Goal: Check status: Check status

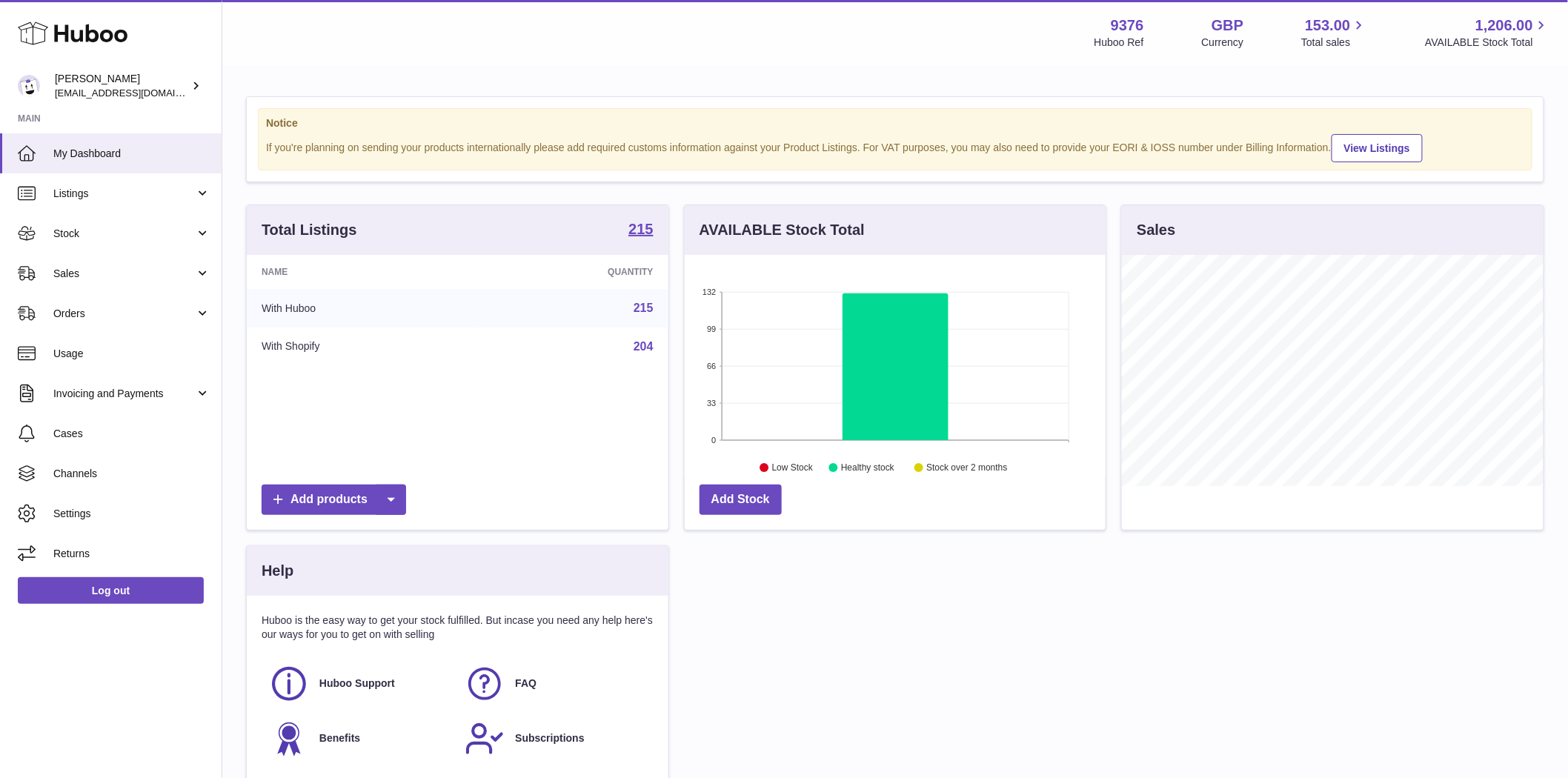
scroll to position [231, 421]
click at [80, 269] on span "Sales" at bounding box center [124, 274] width 142 height 14
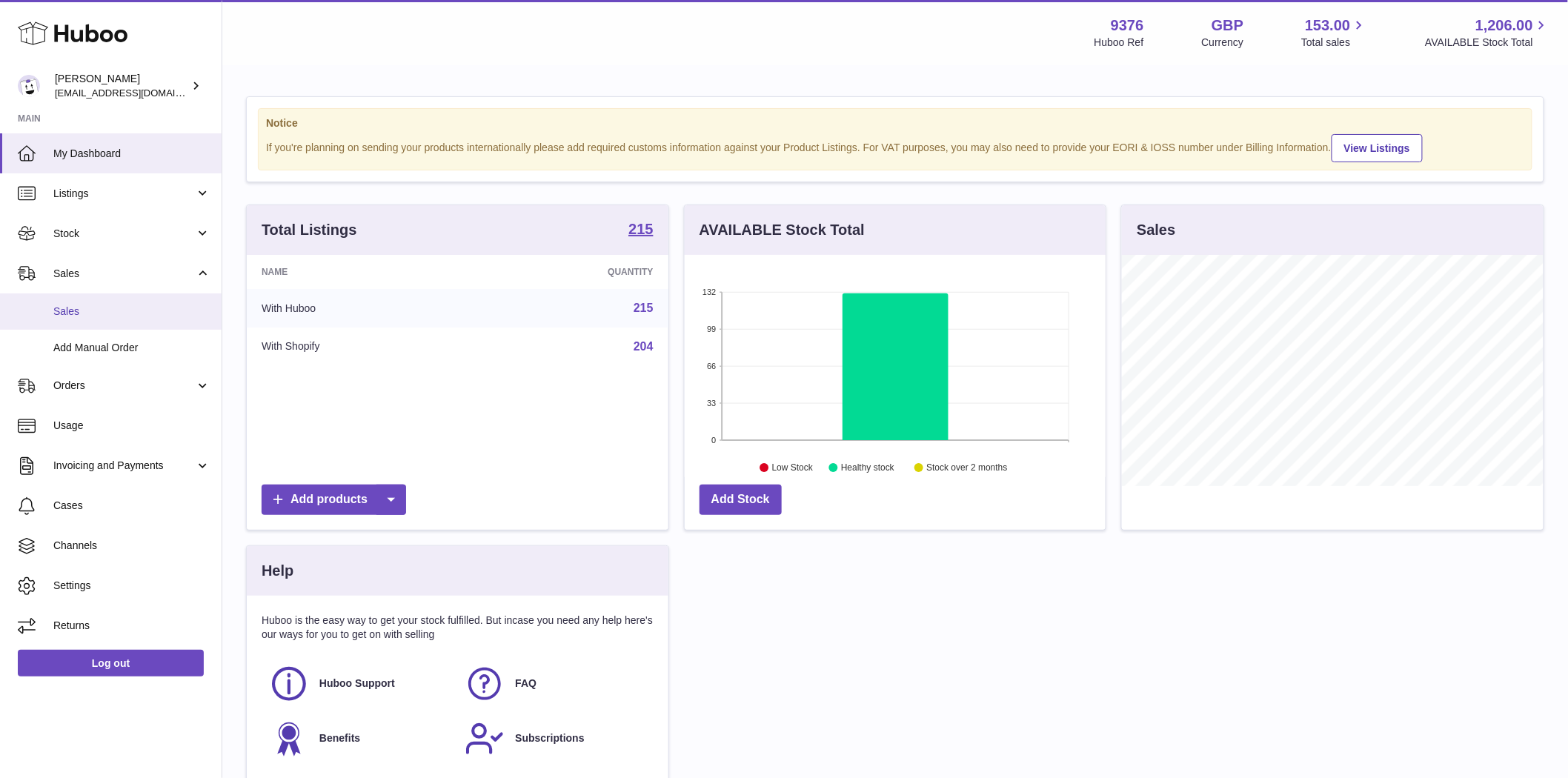
click at [84, 306] on span "Sales" at bounding box center [132, 311] width 157 height 14
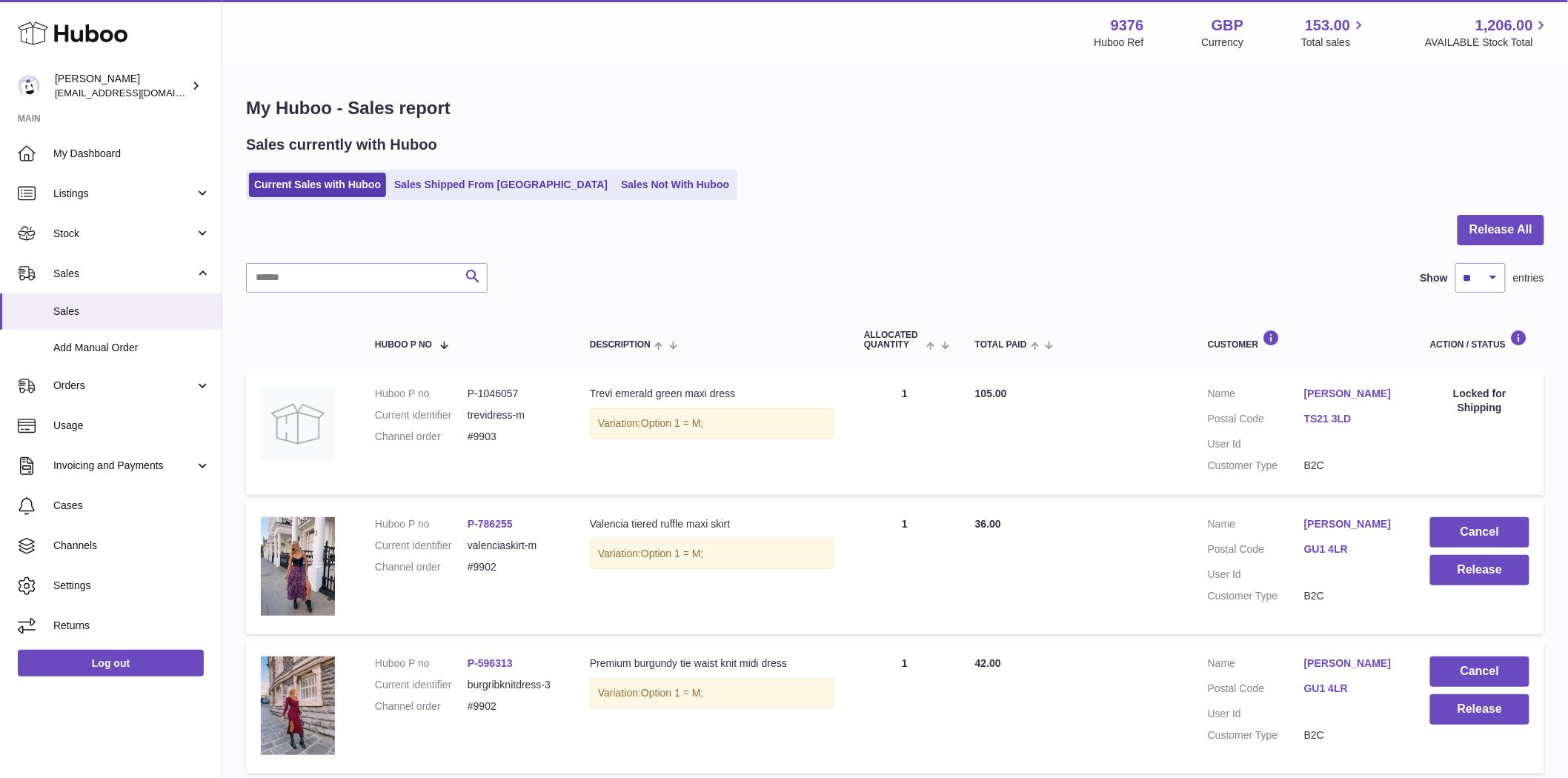
drag, startPoint x: 535, startPoint y: 398, endPoint x: 478, endPoint y: 398, distance: 57.0
click at [478, 398] on dd "P-1046057" at bounding box center [514, 393] width 93 height 14
copy dd "1046057"
click at [456, 189] on link "Sales Shipped From [GEOGRAPHIC_DATA]" at bounding box center [501, 184] width 224 height 24
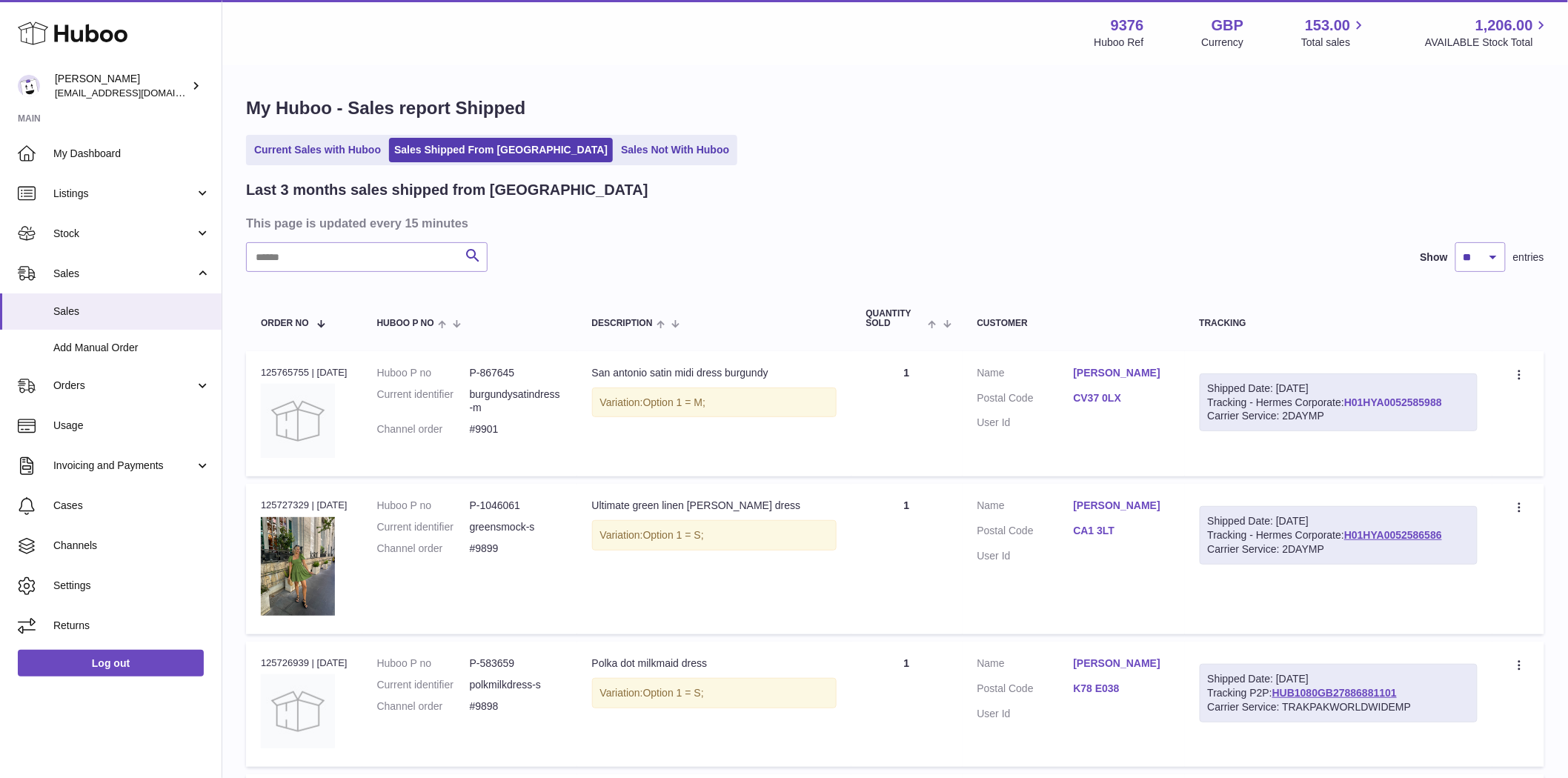
click at [1344, 409] on link "H01HYA0052585988" at bounding box center [1393, 401] width 98 height 12
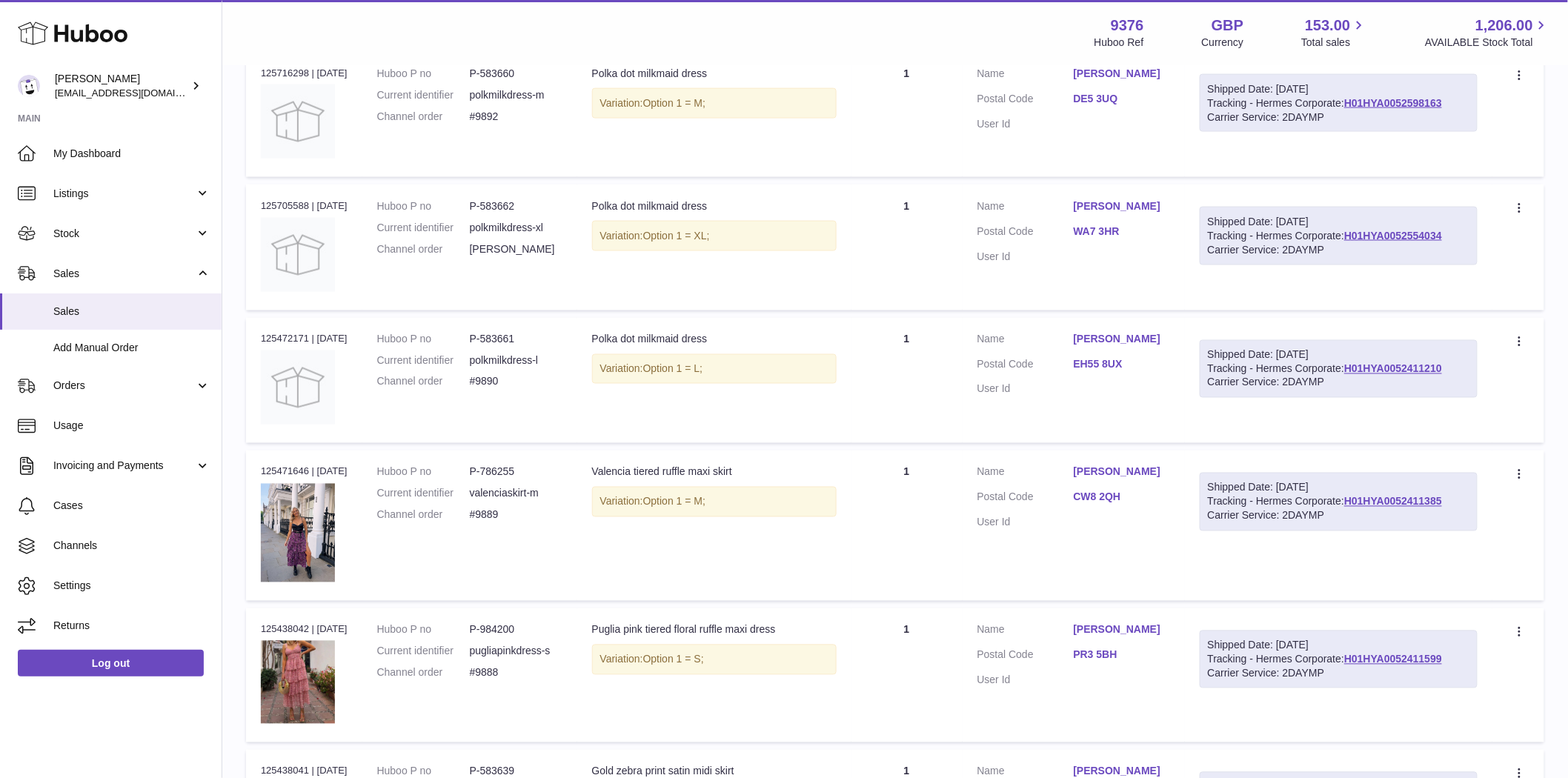
scroll to position [988, 0]
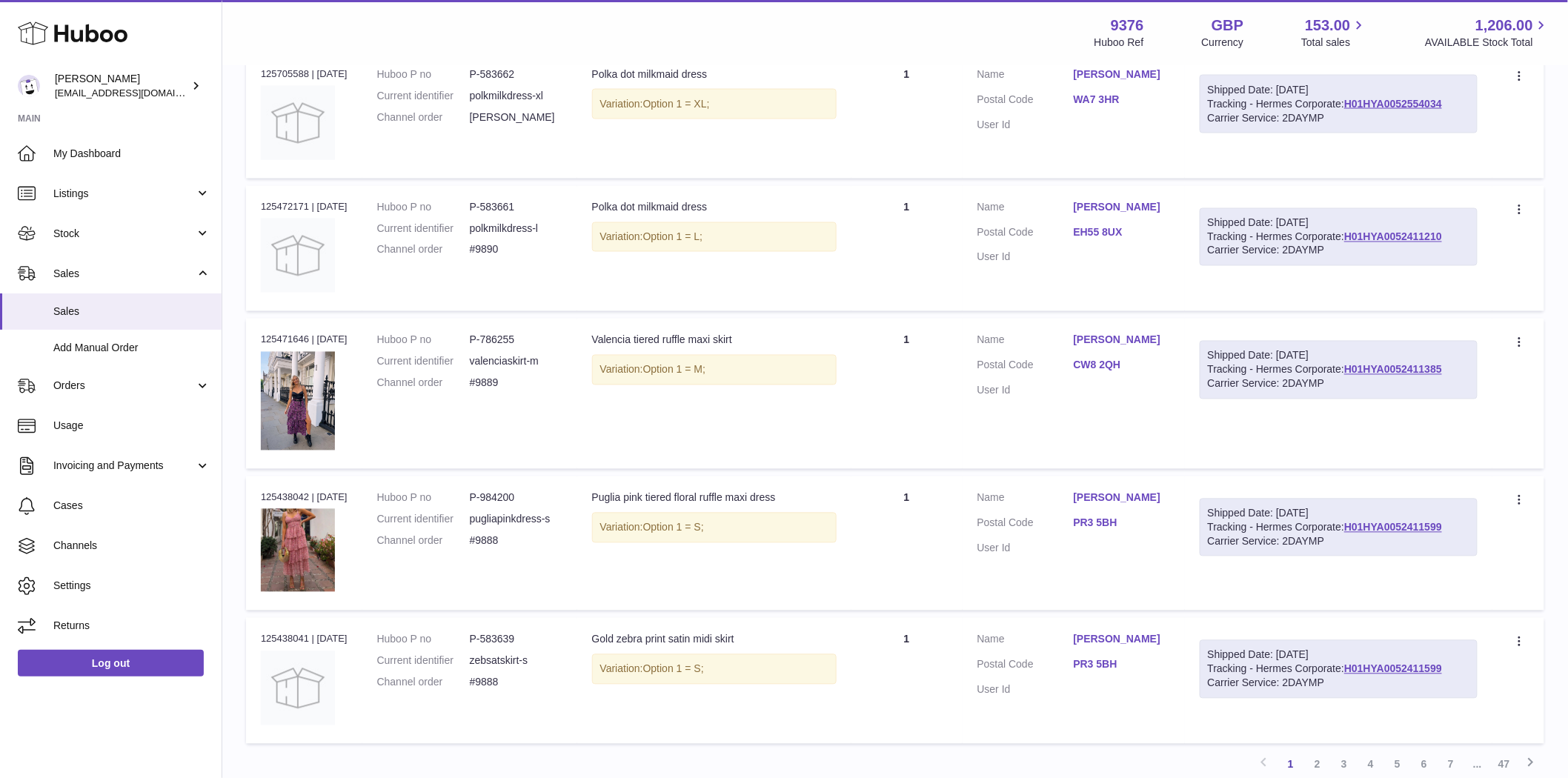
click at [1260, 545] on div "Carrier Service: 2DAYMP" at bounding box center [1338, 542] width 261 height 14
click at [1344, 534] on link "H01HYA0052411599" at bounding box center [1393, 527] width 98 height 12
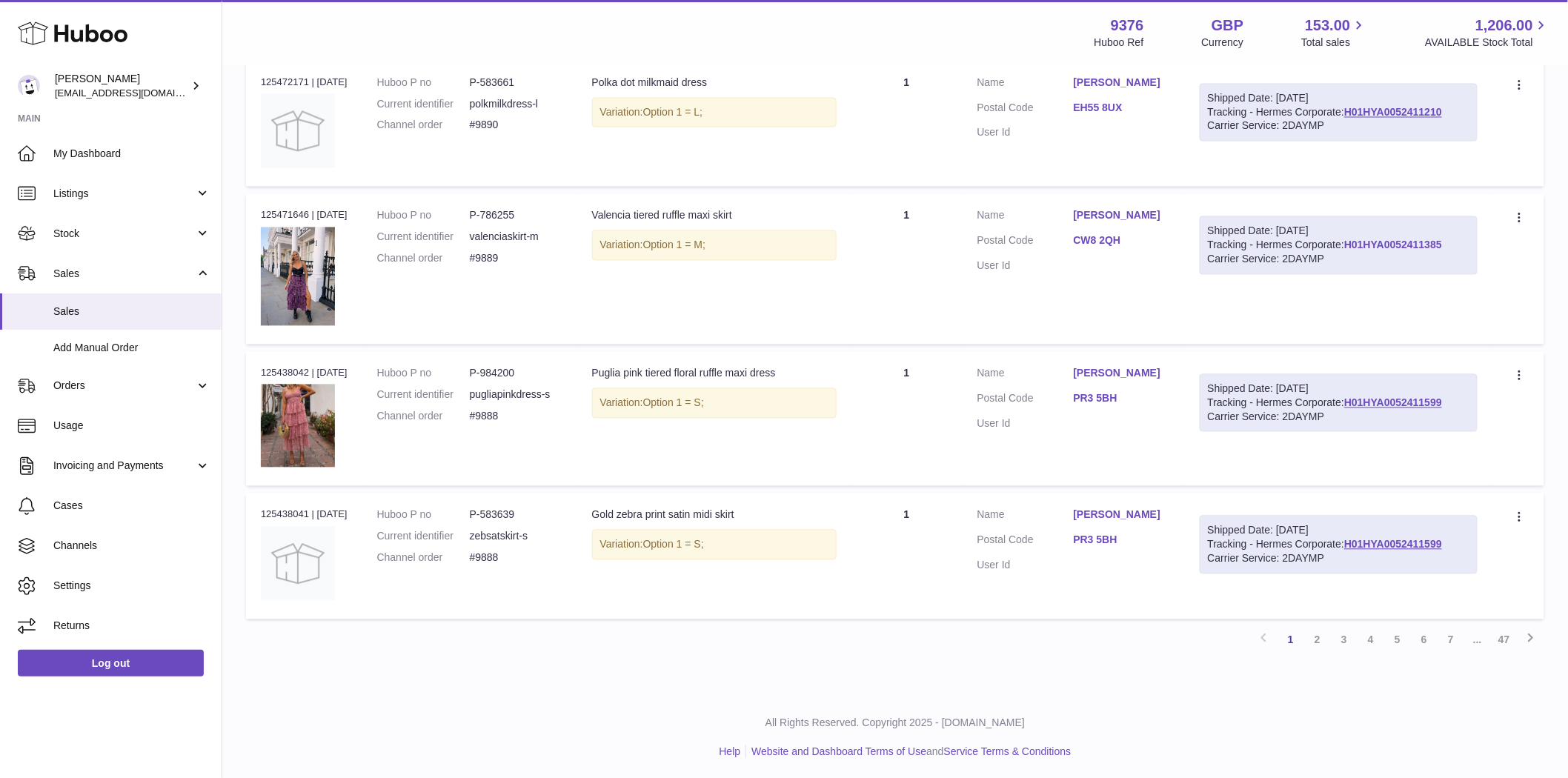
click at [1344, 251] on link "H01HYA0052411385" at bounding box center [1393, 244] width 98 height 12
click at [1324, 639] on link "2" at bounding box center [1317, 640] width 27 height 27
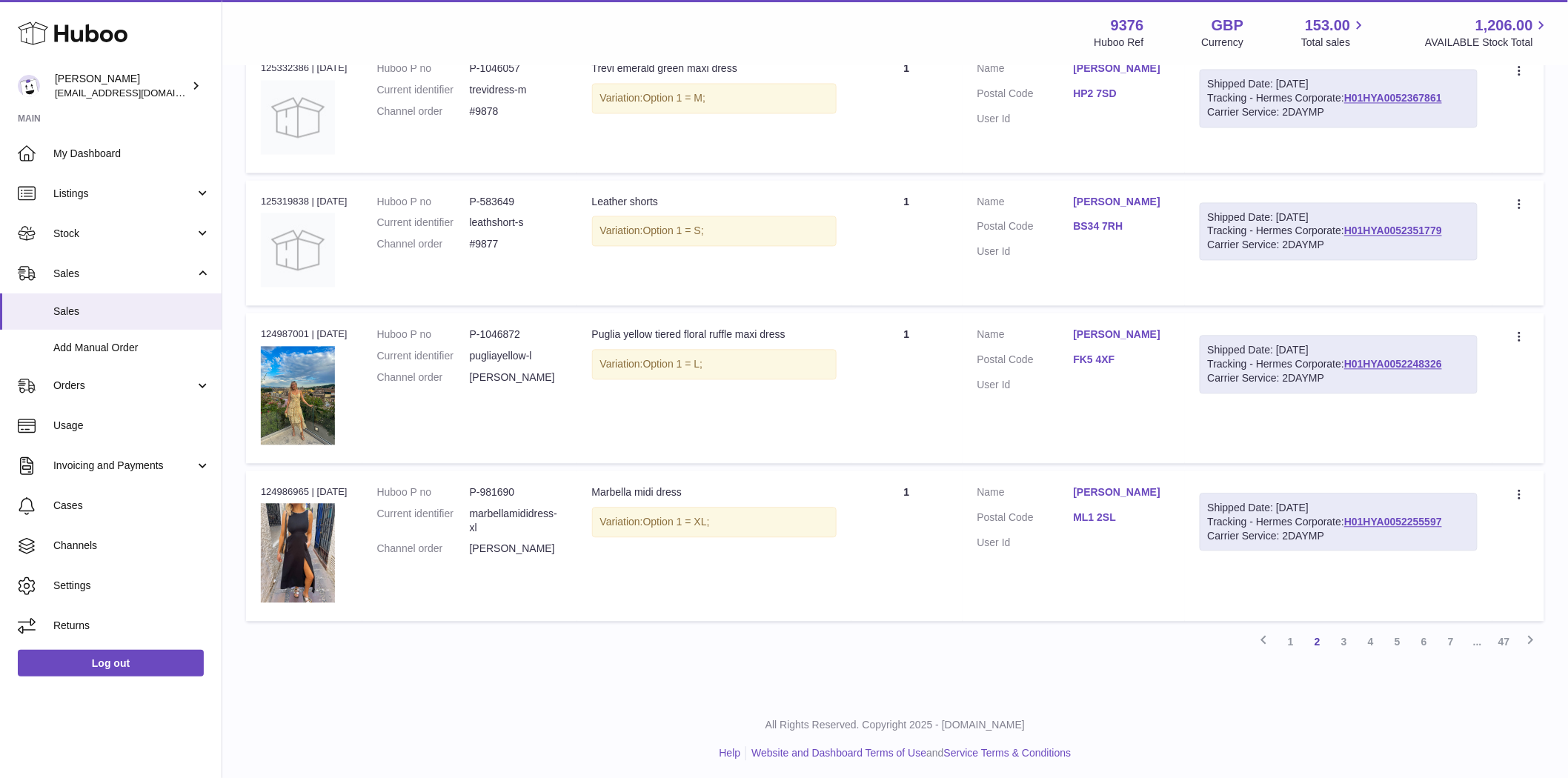
scroll to position [1189, 0]
click at [1347, 645] on link "3" at bounding box center [1344, 641] width 27 height 27
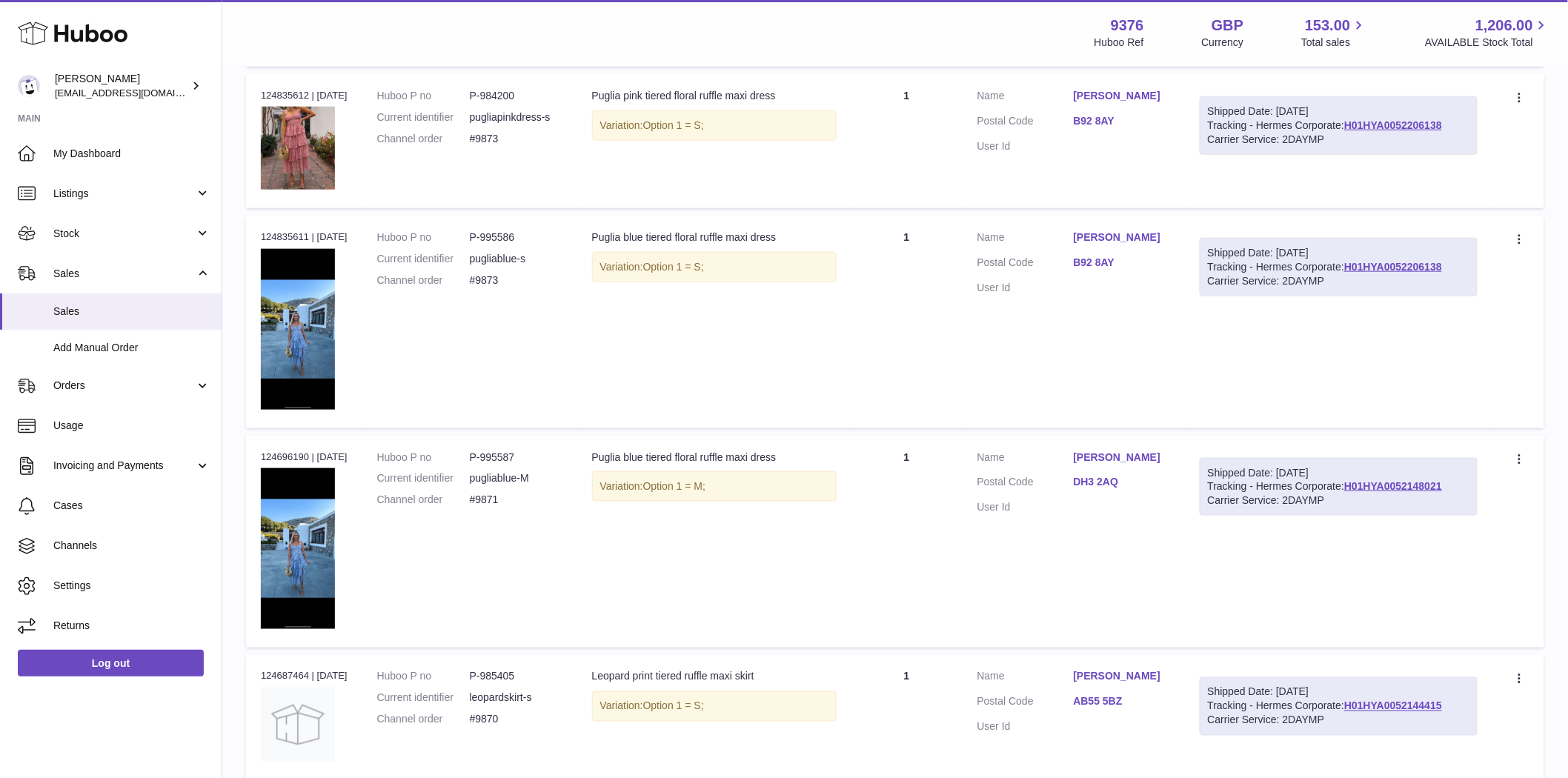
scroll to position [1278, 0]
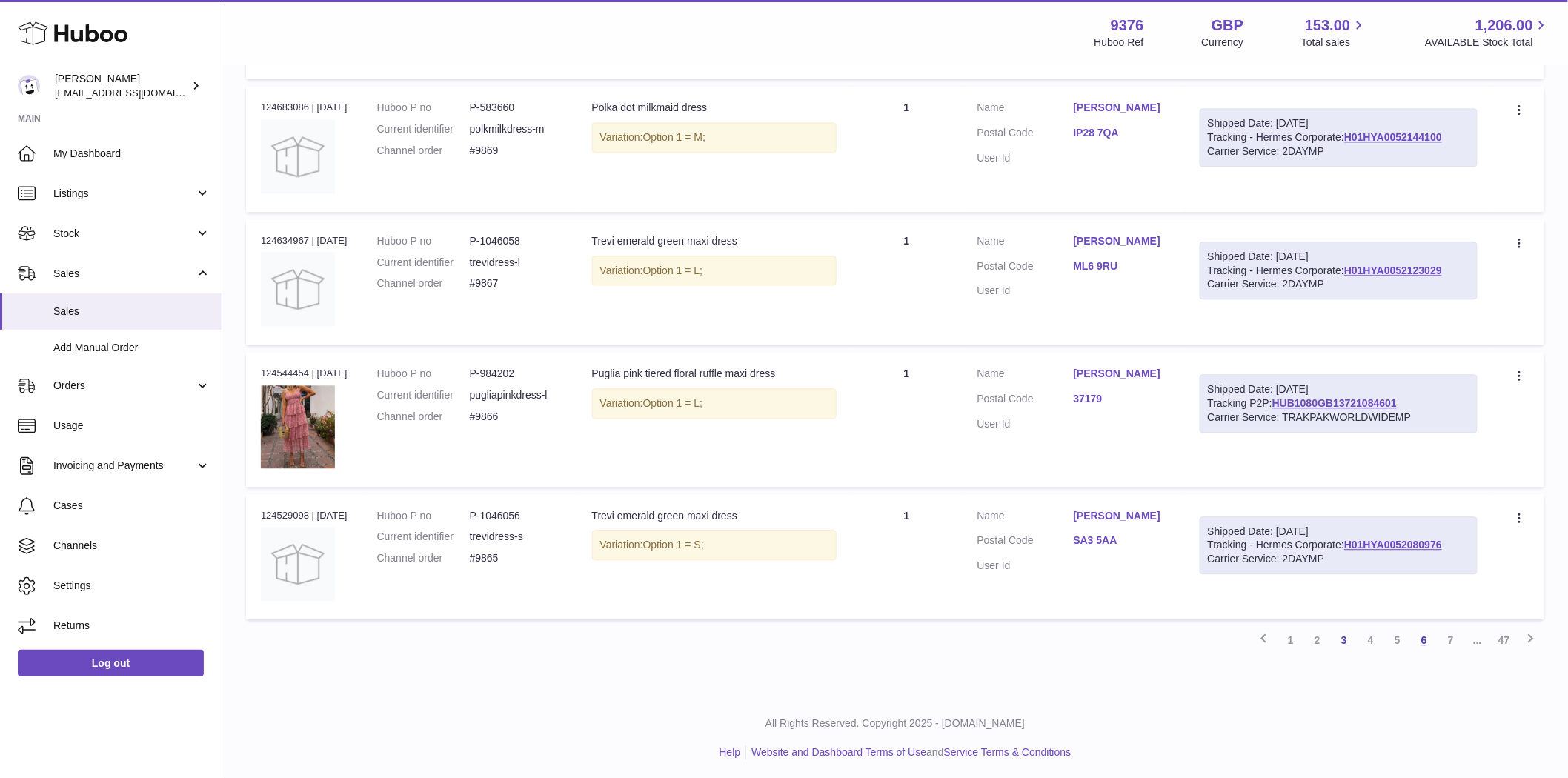
click at [1421, 641] on link "6" at bounding box center [1424, 640] width 27 height 27
